Goal: Information Seeking & Learning: Learn about a topic

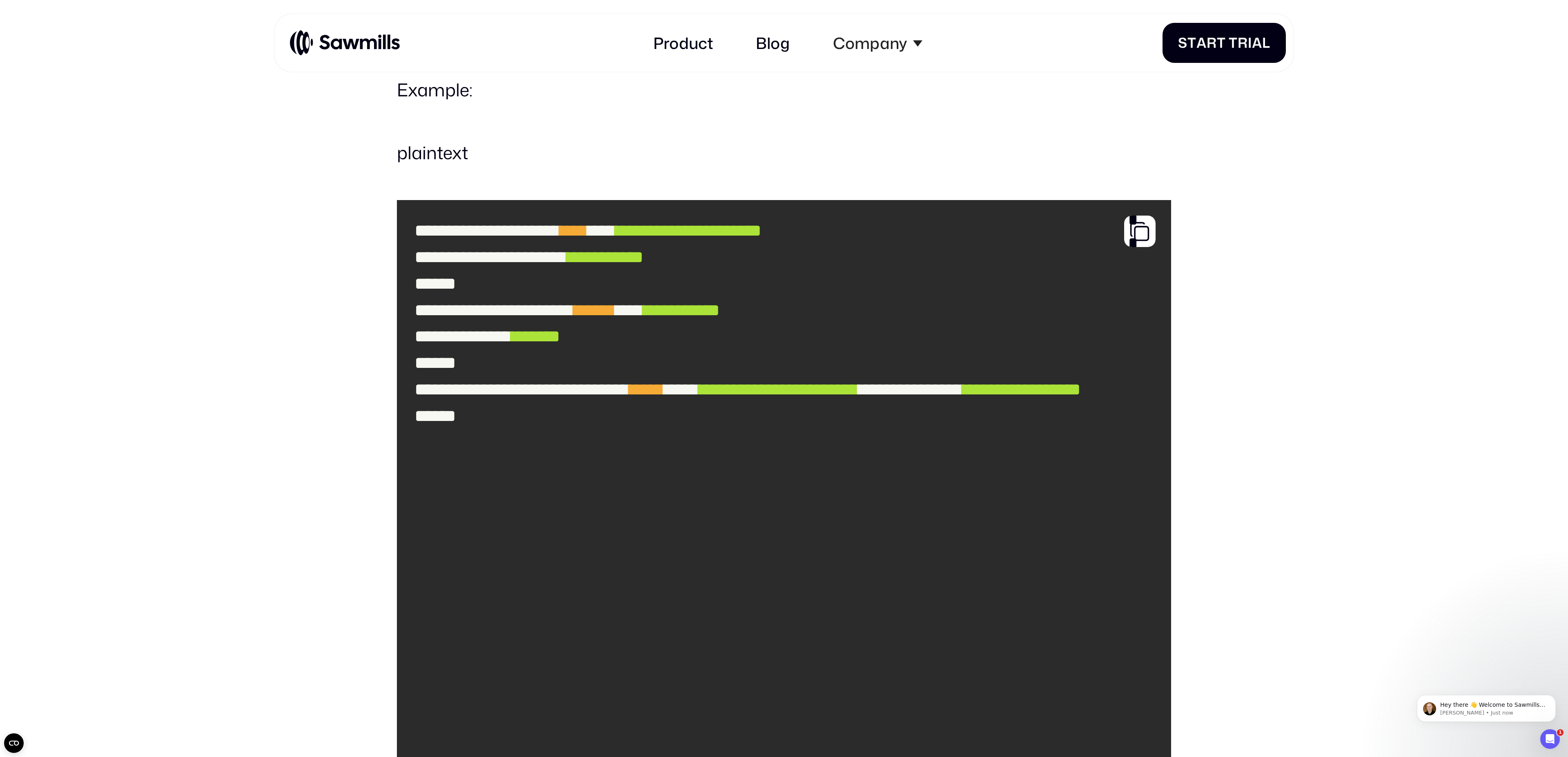
scroll to position [2387, 0]
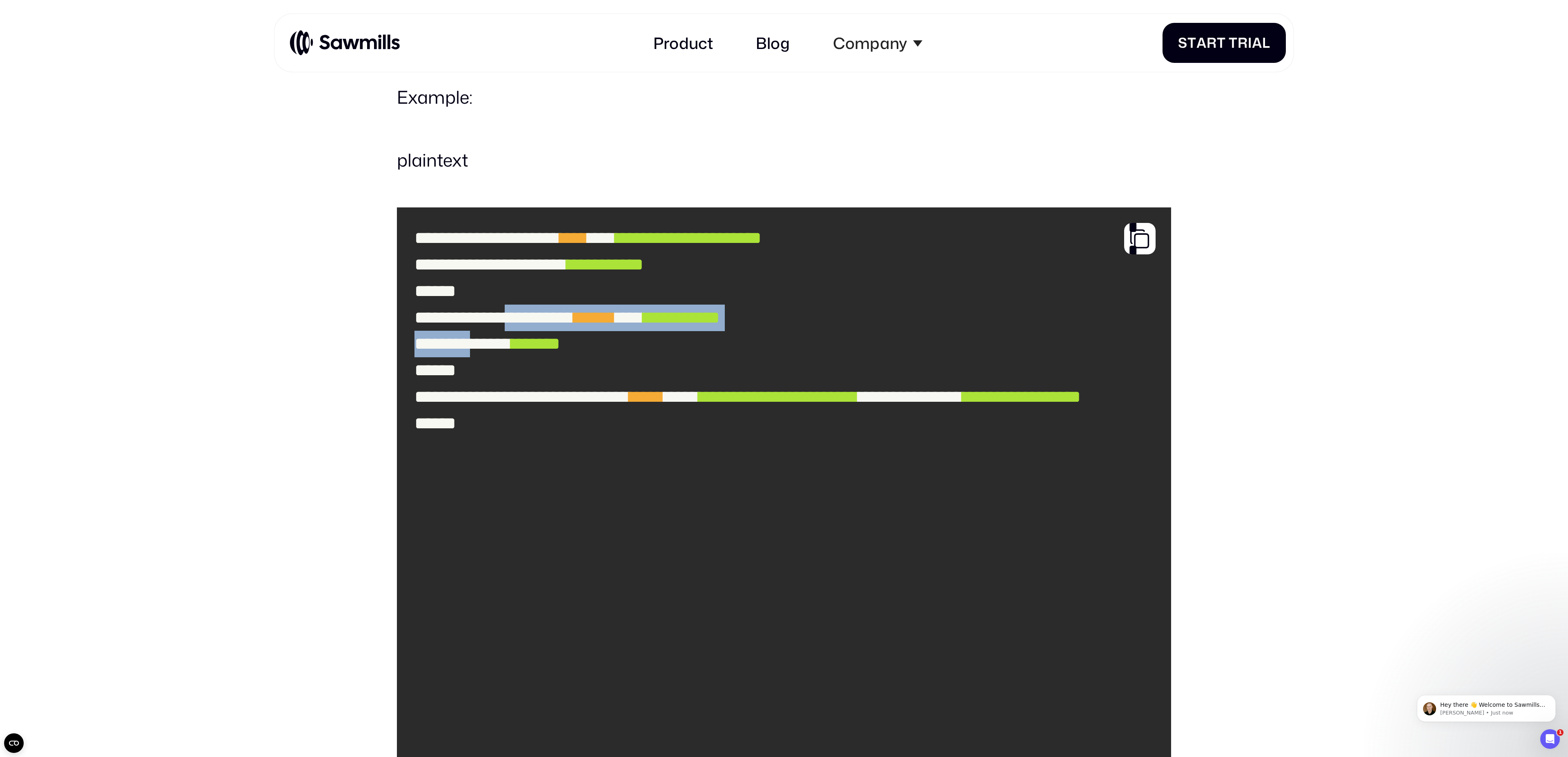
drag, startPoint x: 459, startPoint y: 452, endPoint x: 542, endPoint y: 494, distance: 93.0
click at [499, 495] on code "**********" at bounding box center [784, 490] width 757 height 546
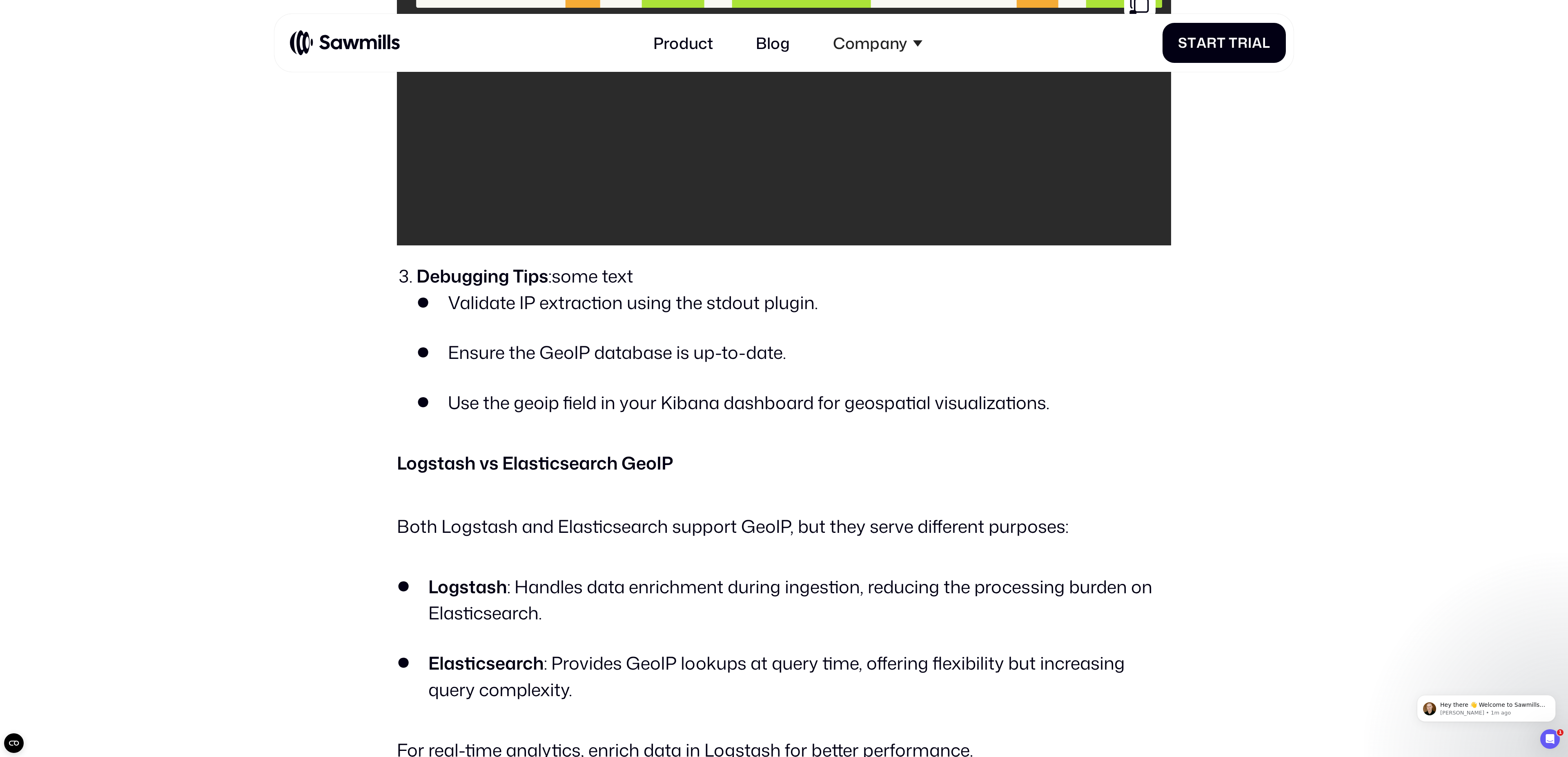
scroll to position [4239, 0]
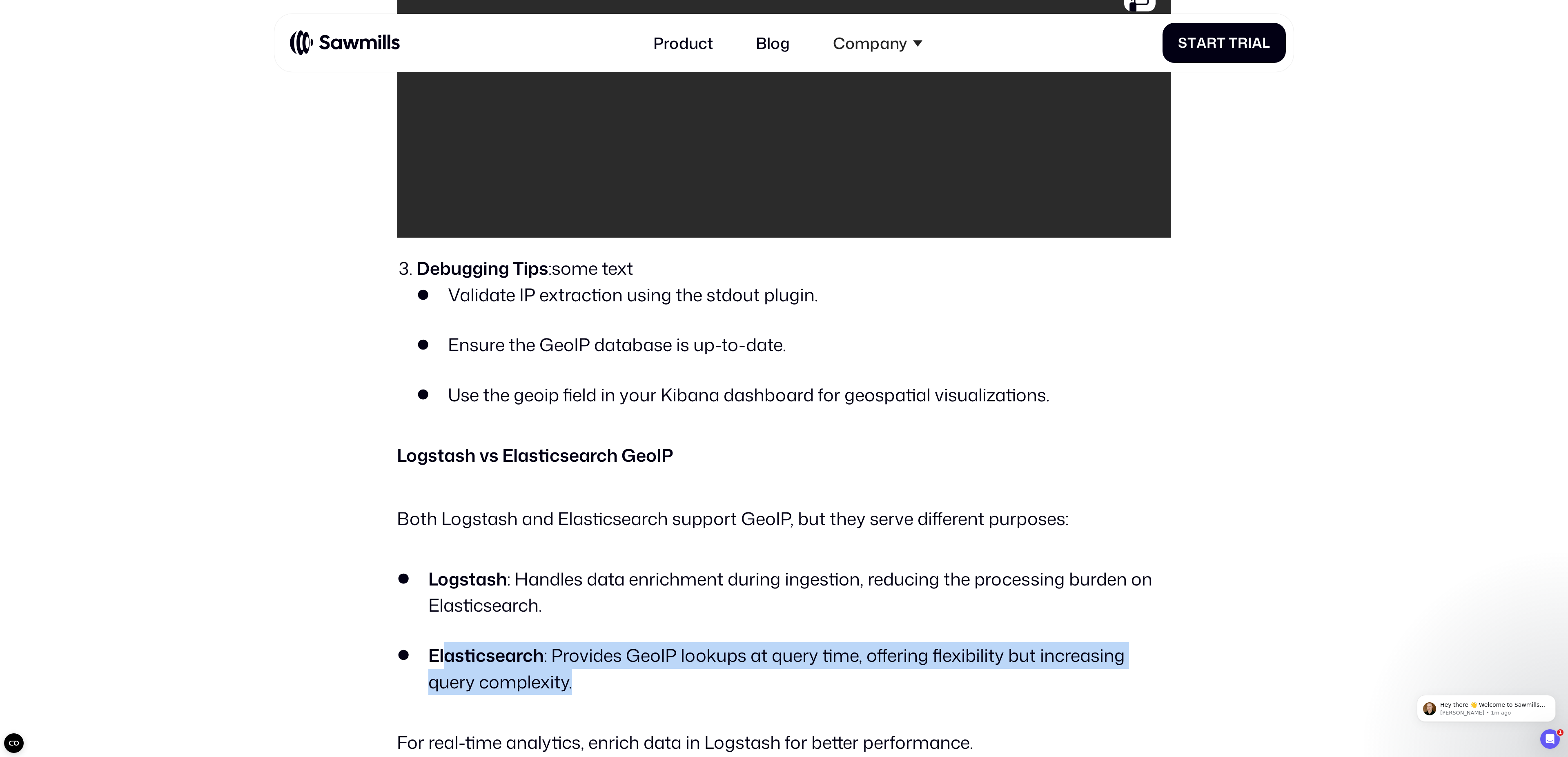
drag, startPoint x: 449, startPoint y: 655, endPoint x: 698, endPoint y: 685, distance: 250.8
click at [698, 504] on li "Elasticsearch : Provides GeoIP lookups at query time, offering flexibility but …" at bounding box center [784, 668] width 774 height 53
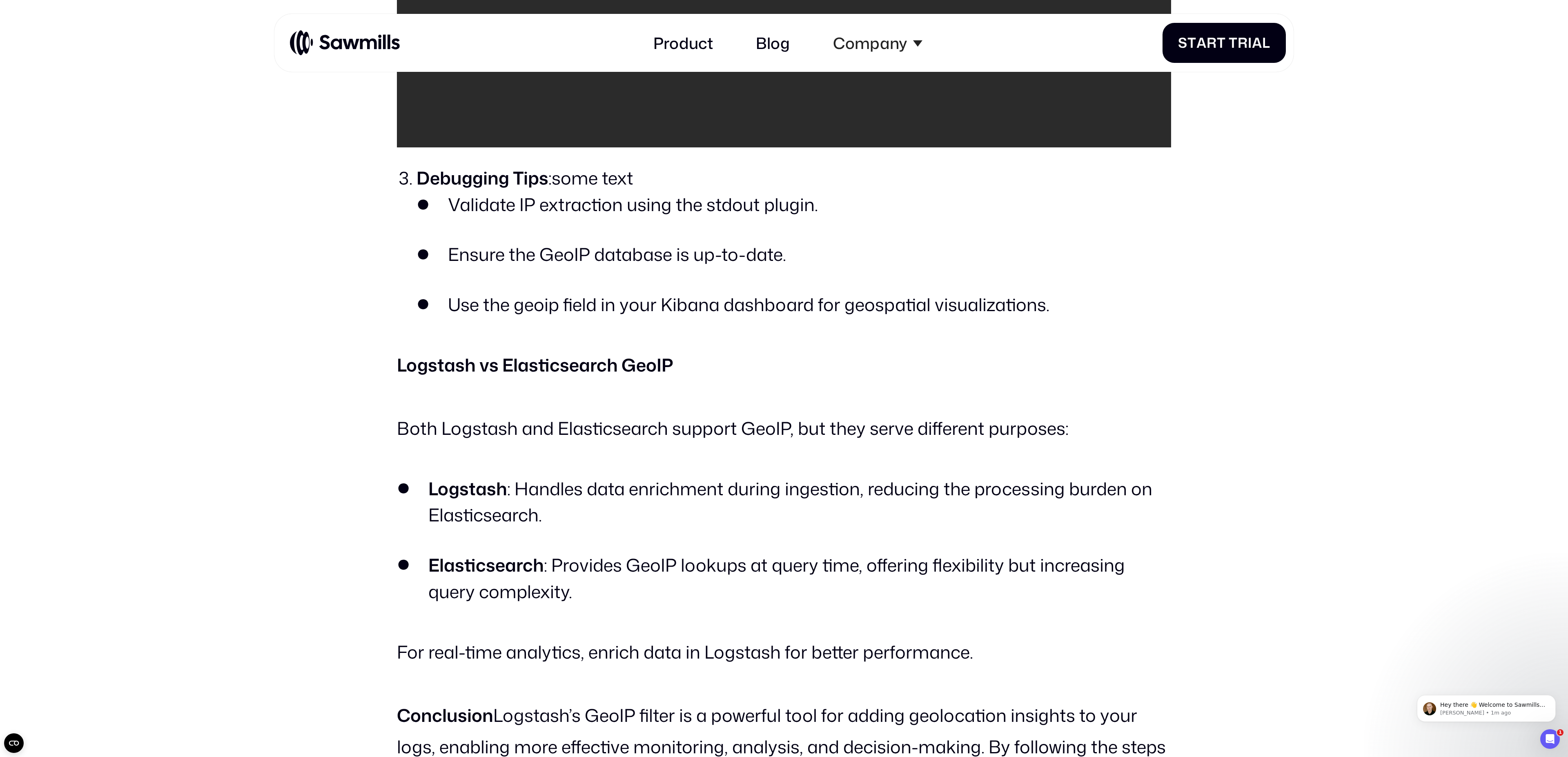
scroll to position [4345, 0]
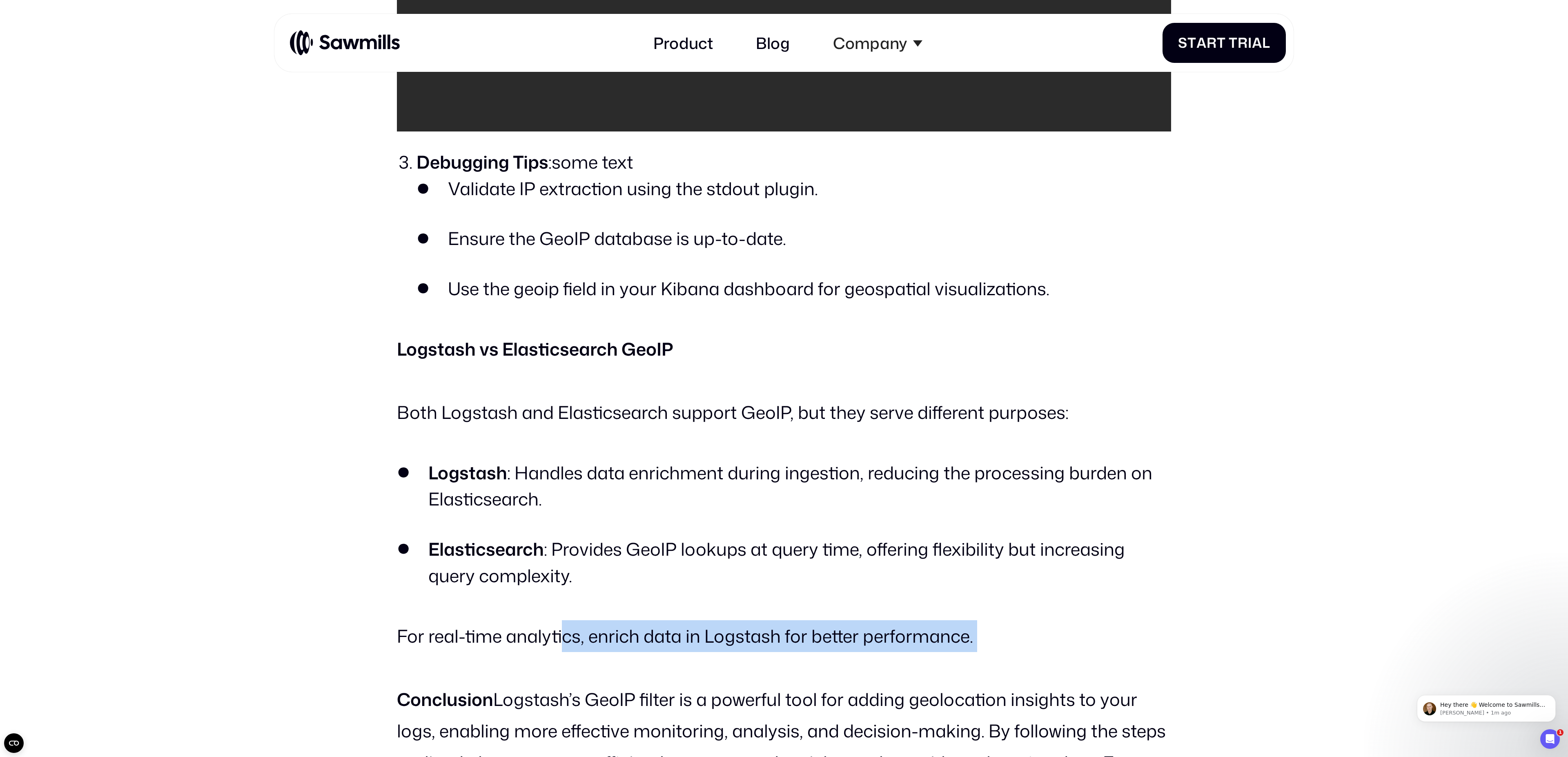
drag, startPoint x: 567, startPoint y: 640, endPoint x: 1034, endPoint y: 663, distance: 467.6
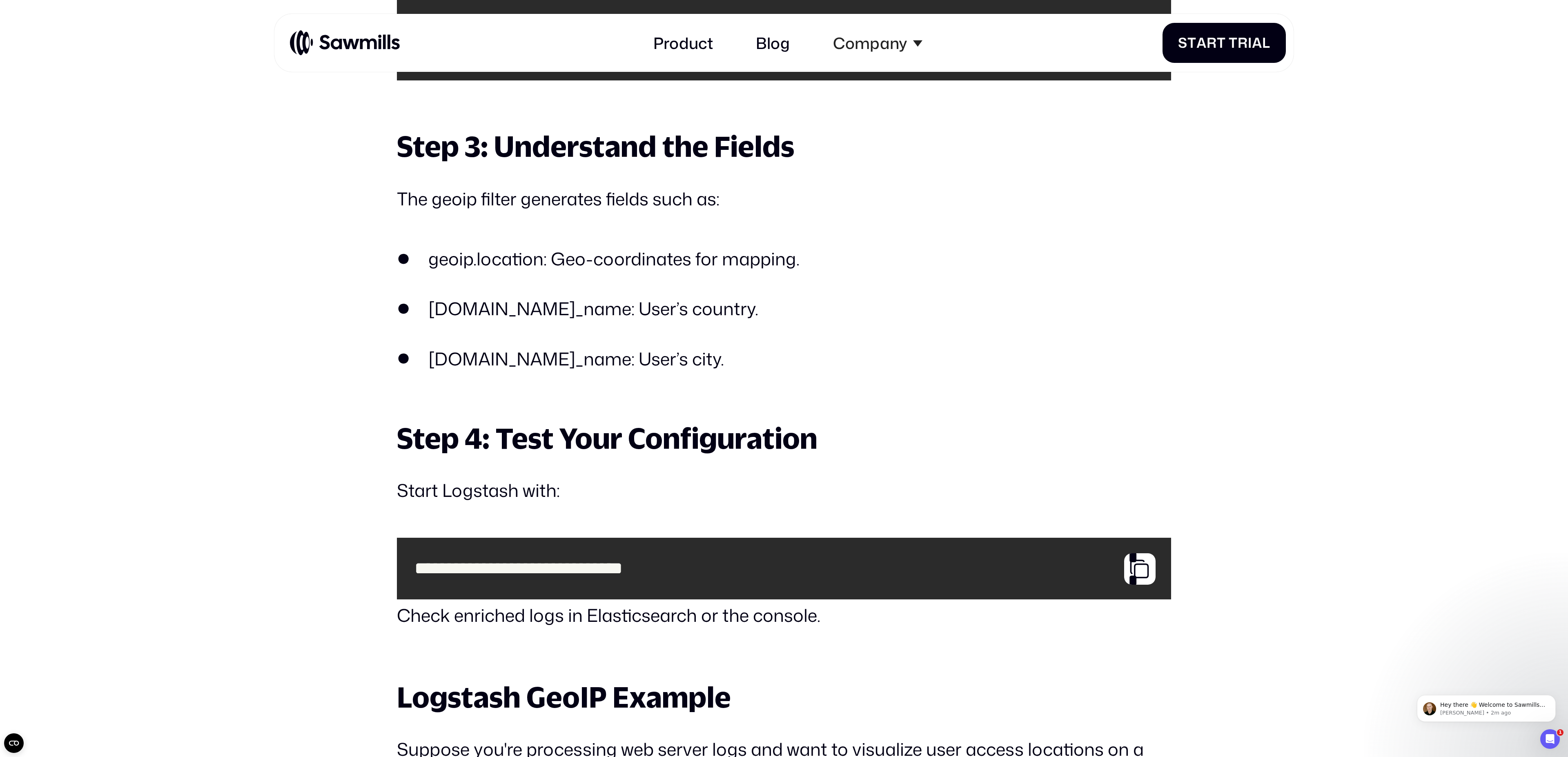
scroll to position [3042, 0]
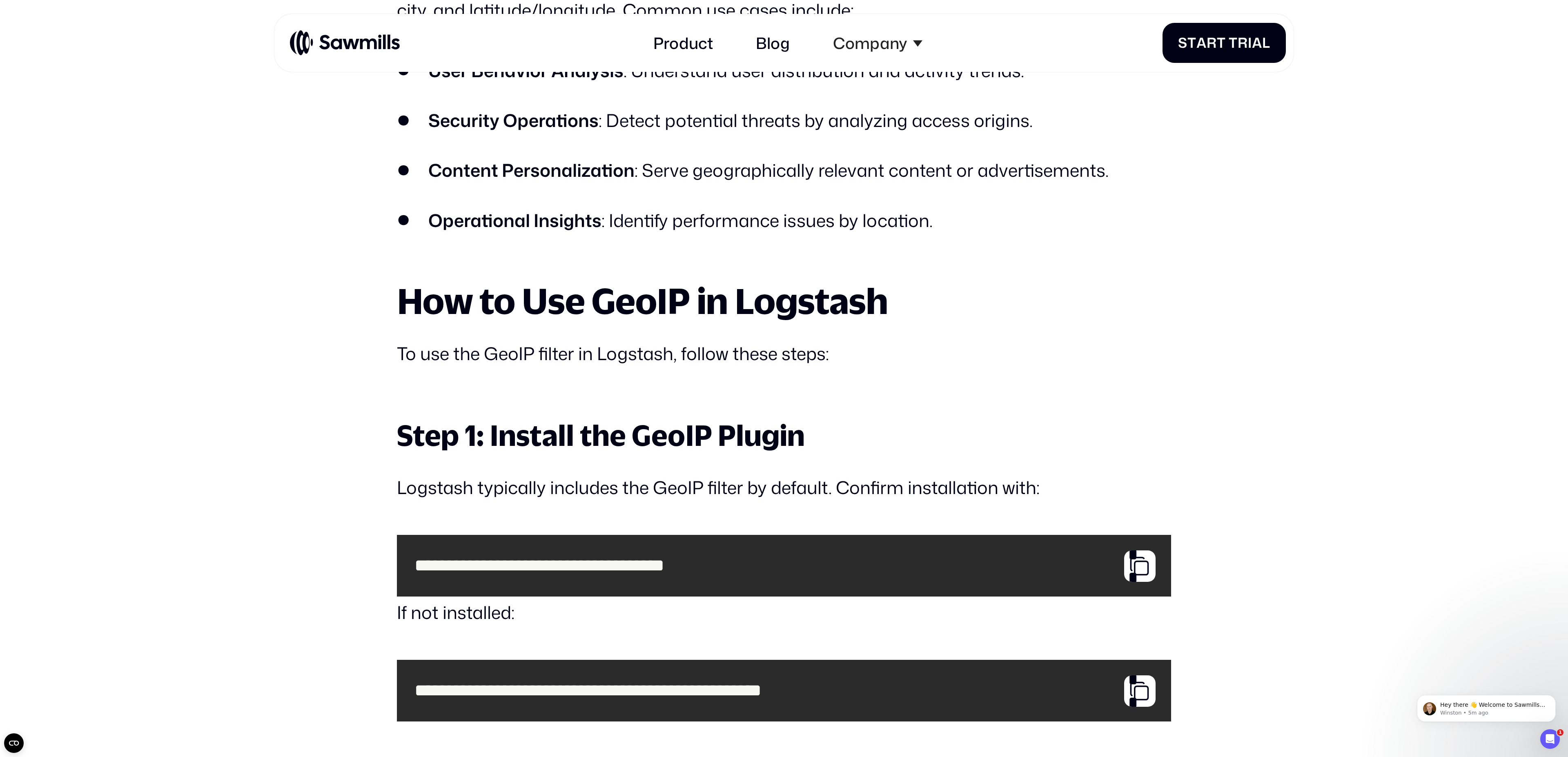
scroll to position [1589, 0]
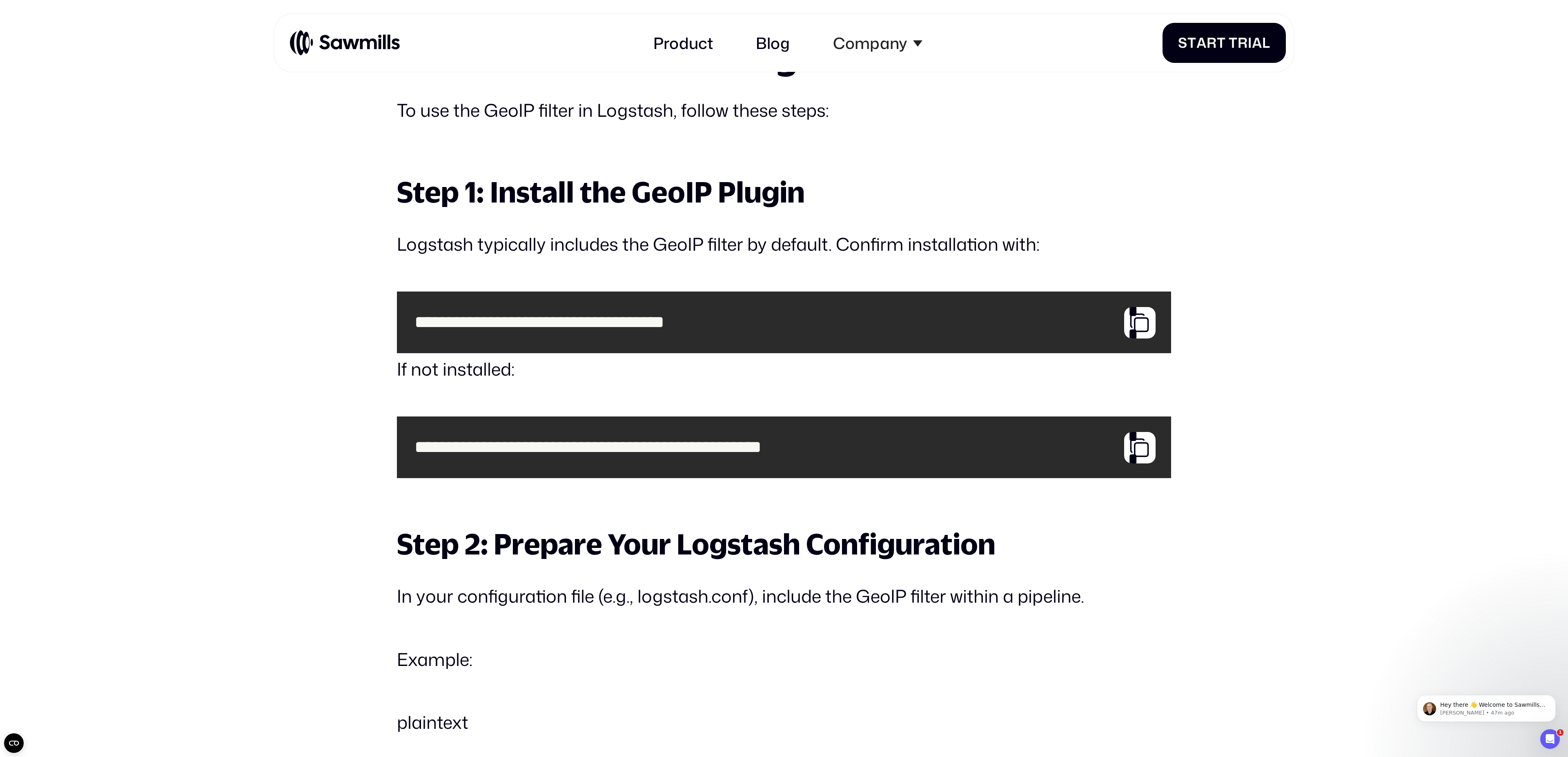
scroll to position [1829, 0]
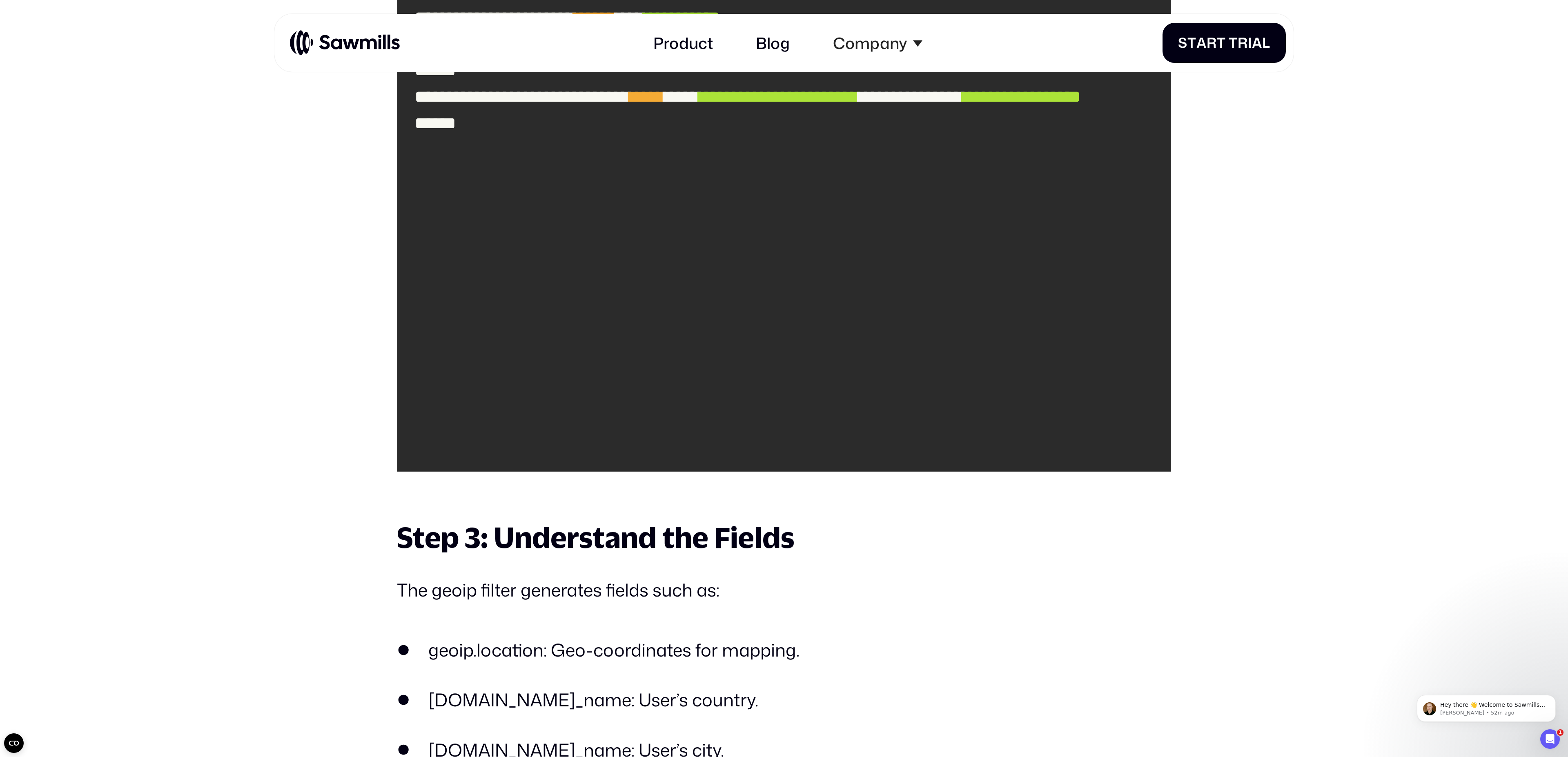
scroll to position [2616, 0]
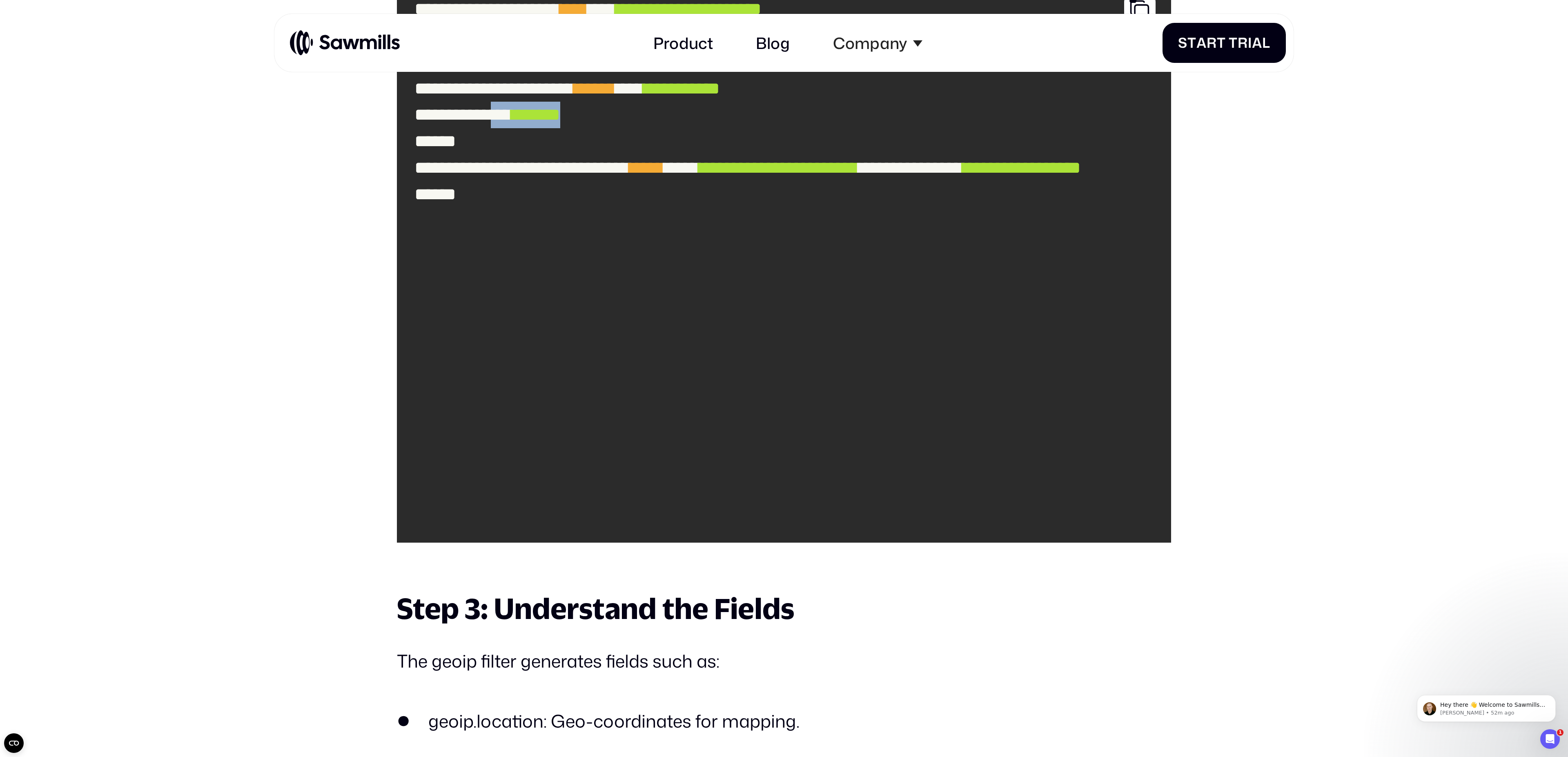
drag, startPoint x: 533, startPoint y: 270, endPoint x: 673, endPoint y: 279, distance: 140.3
click at [673, 279] on code "**********" at bounding box center [784, 260] width 757 height 546
